Goal: Task Accomplishment & Management: Manage account settings

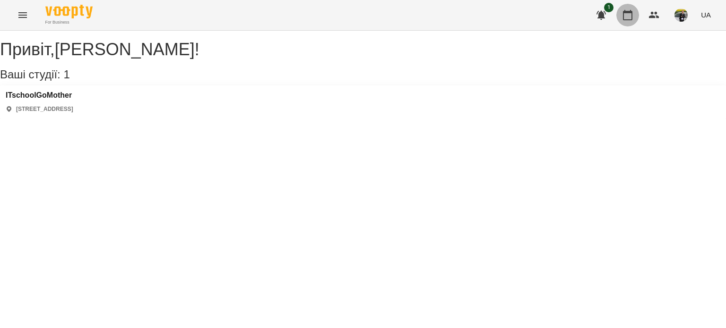
click at [618, 17] on button "button" at bounding box center [627, 15] width 23 height 23
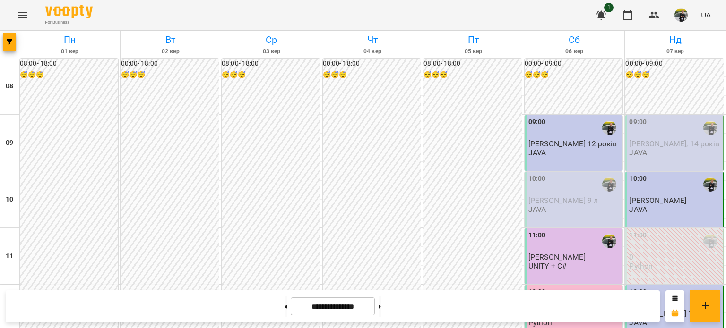
scroll to position [378, 0]
click at [381, 296] on button at bounding box center [380, 306] width 2 height 21
type input "**********"
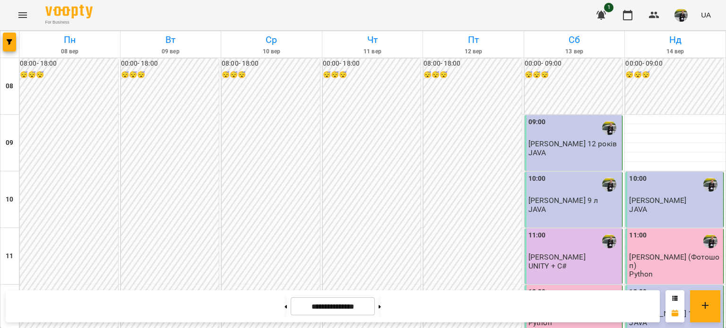
scroll to position [236, 0]
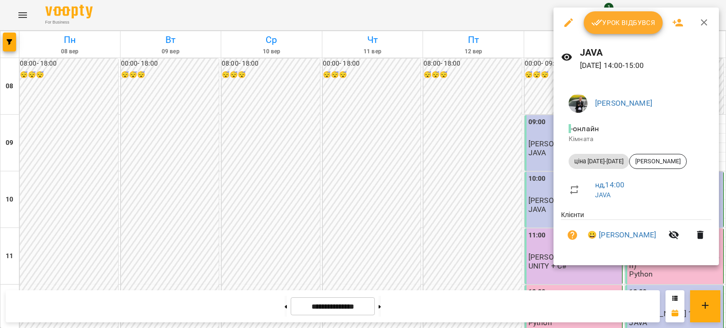
click at [625, 26] on span "Урок відбувся" at bounding box center [623, 22] width 64 height 11
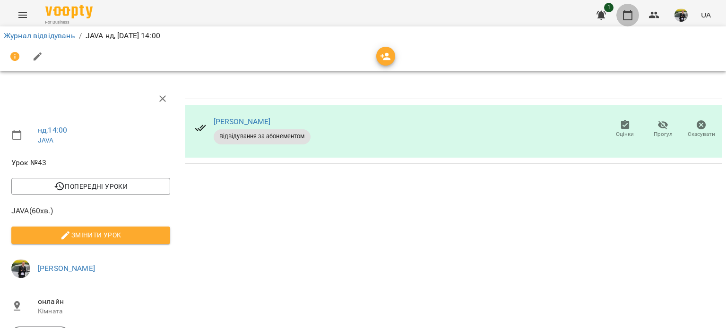
drag, startPoint x: 628, startPoint y: 14, endPoint x: 621, endPoint y: 25, distance: 13.4
click at [622, 22] on button "button" at bounding box center [627, 15] width 23 height 23
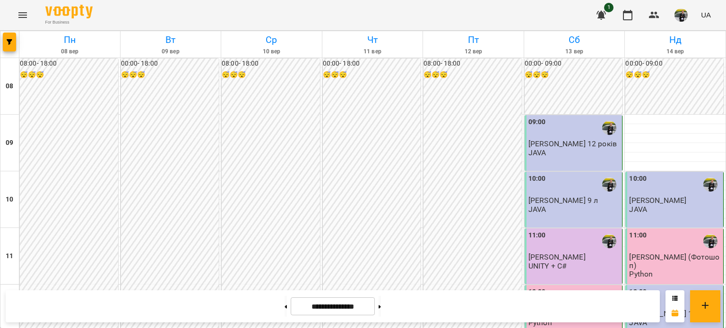
scroll to position [473, 0]
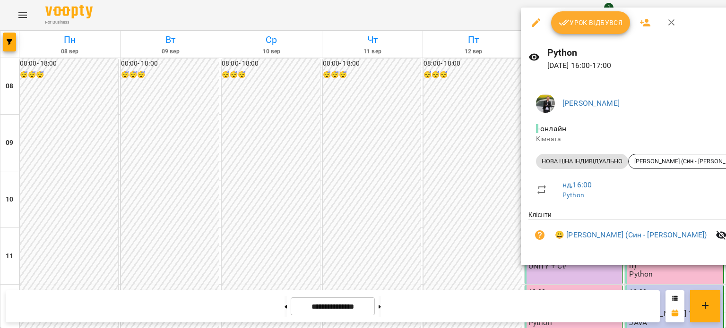
click at [585, 39] on div "Python [DATE] 16:00 - 17:00" at bounding box center [644, 58] width 246 height 41
click at [580, 32] on button "Урок відбувся" at bounding box center [590, 22] width 79 height 23
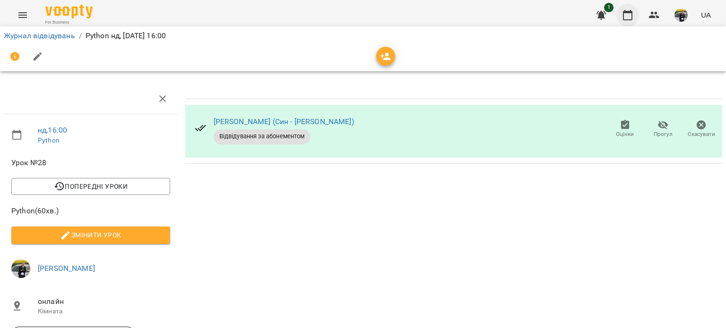
click at [625, 16] on icon "button" at bounding box center [627, 14] width 11 height 11
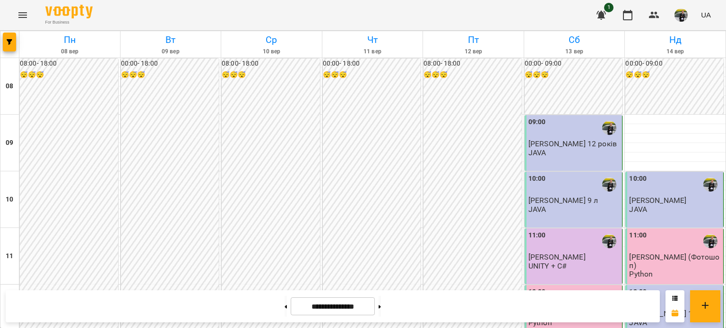
scroll to position [520, 0]
